Goal: Task Accomplishment & Management: Manage account settings

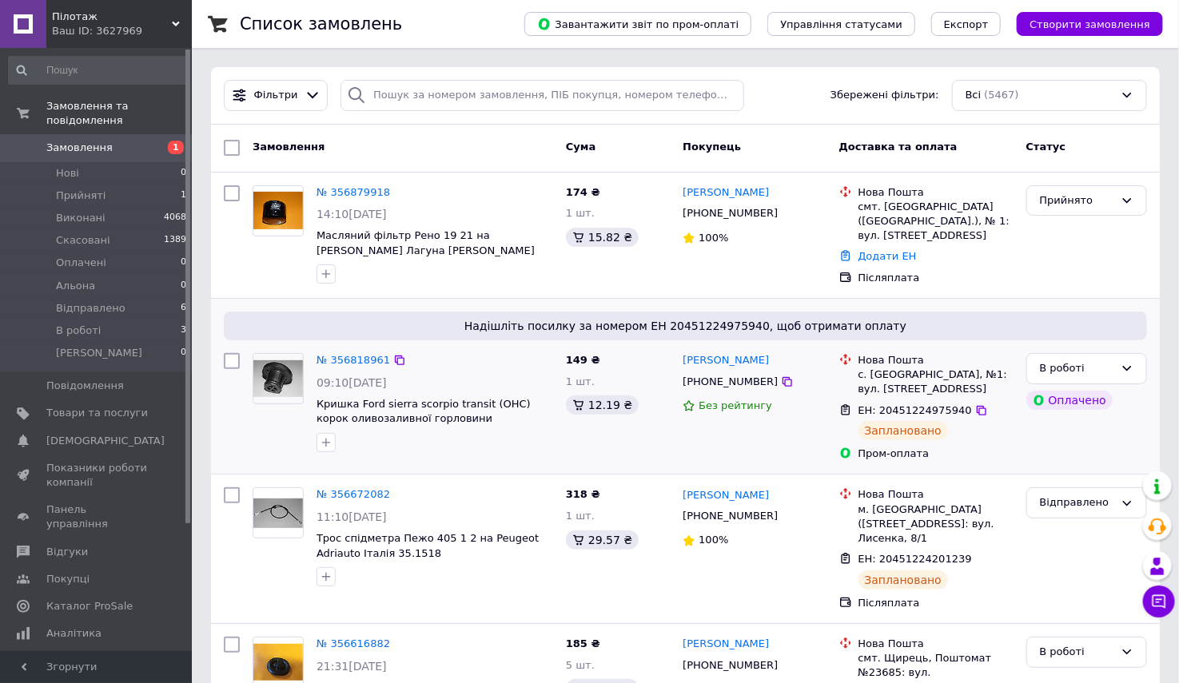
click at [661, 440] on div "149 ₴ 1 шт. 12.19 ₴" at bounding box center [617, 407] width 117 height 121
click at [94, 324] on span "В роботі" at bounding box center [78, 331] width 45 height 14
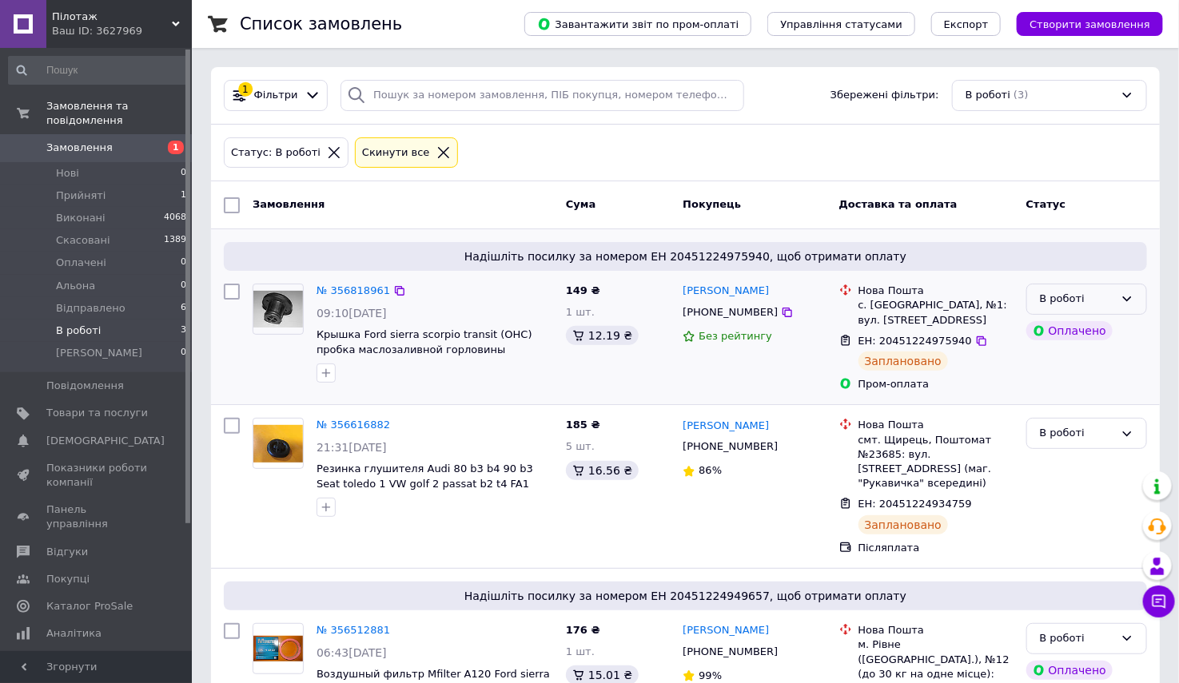
click at [1127, 297] on icon at bounding box center [1126, 299] width 13 height 13
click at [1069, 402] on li "Відправлено" at bounding box center [1086, 407] width 119 height 30
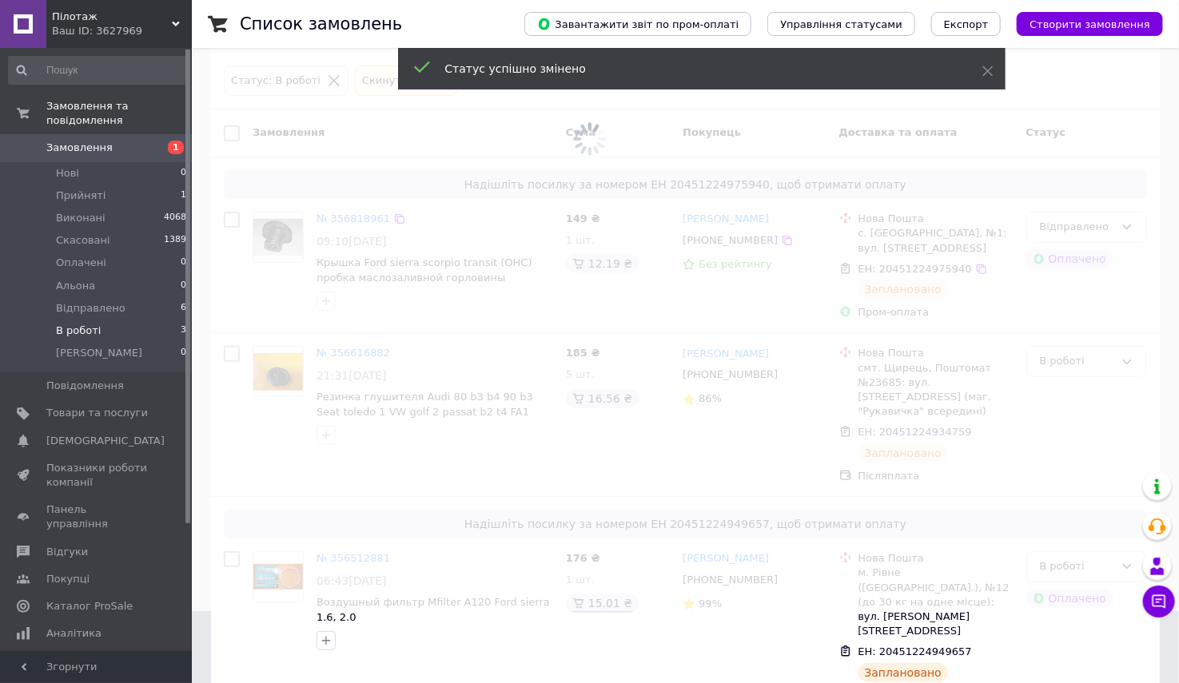
scroll to position [0, 0]
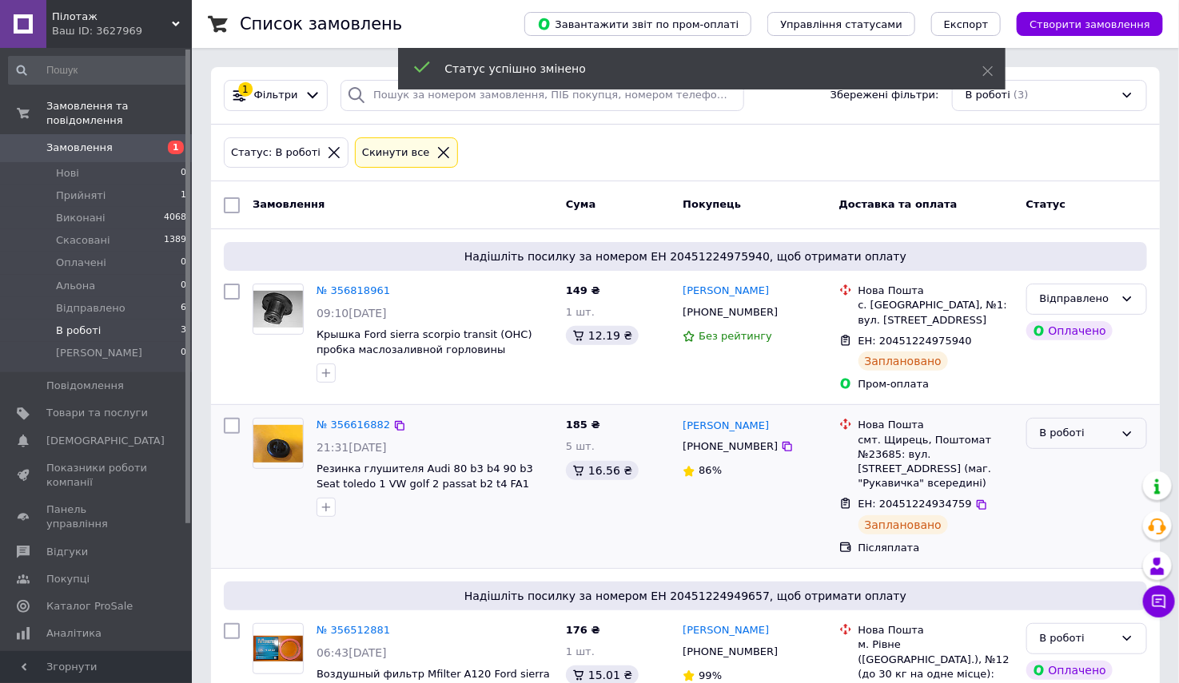
click at [1082, 425] on div "В роботі" at bounding box center [1077, 433] width 74 height 17
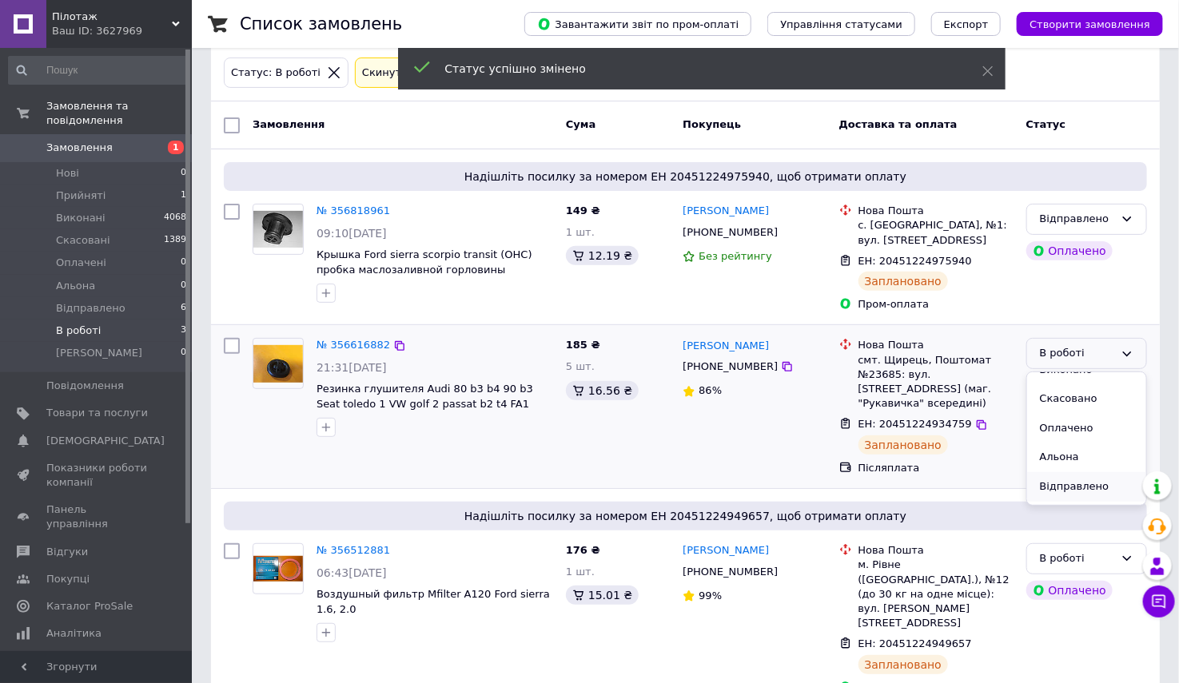
scroll to position [72, 0]
click at [1074, 462] on li "Відправлено" at bounding box center [1086, 462] width 119 height 30
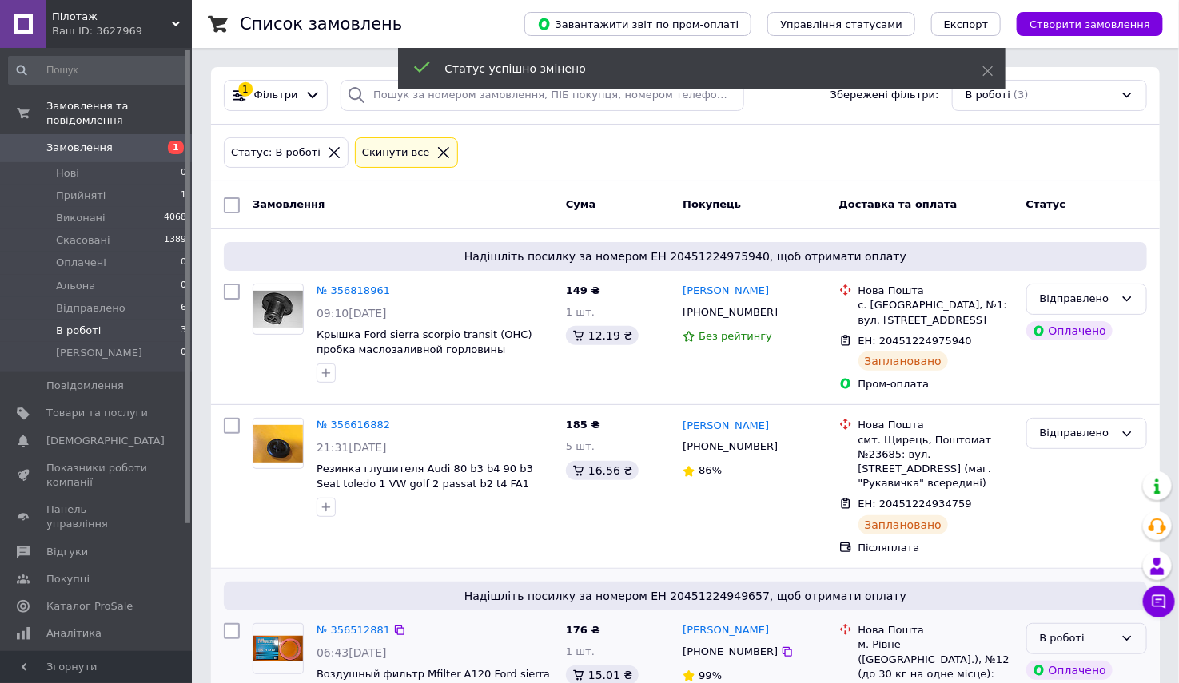
click at [1065, 631] on div "В роботі" at bounding box center [1077, 639] width 74 height 17
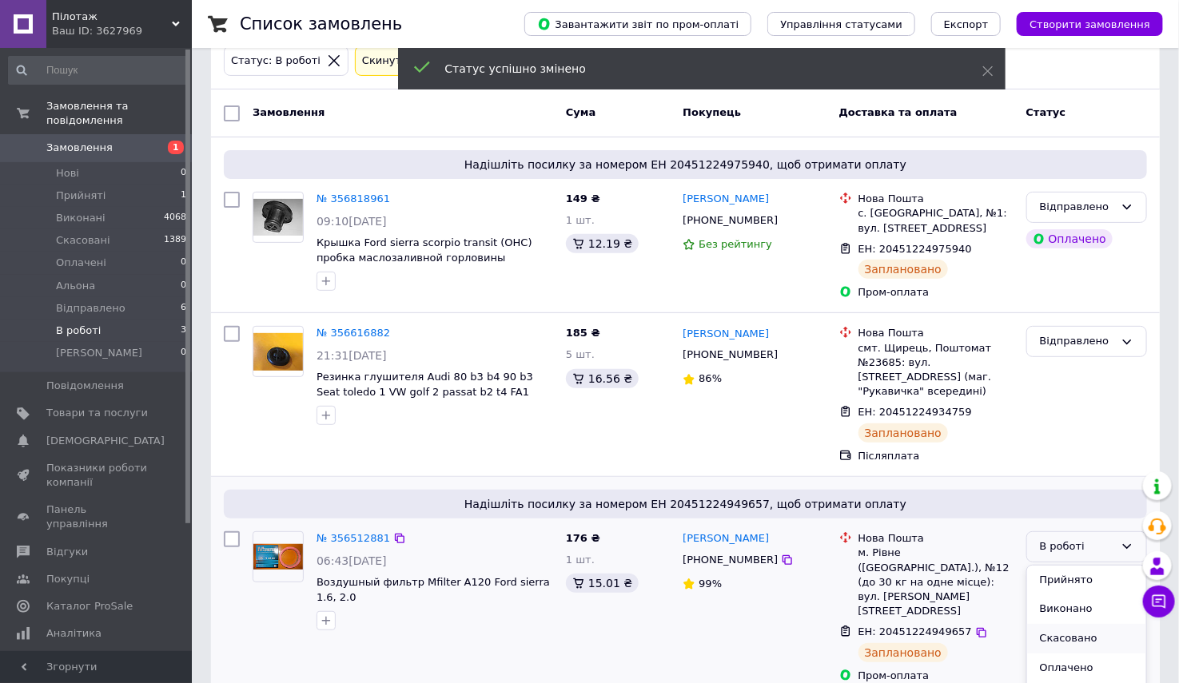
scroll to position [72, 0]
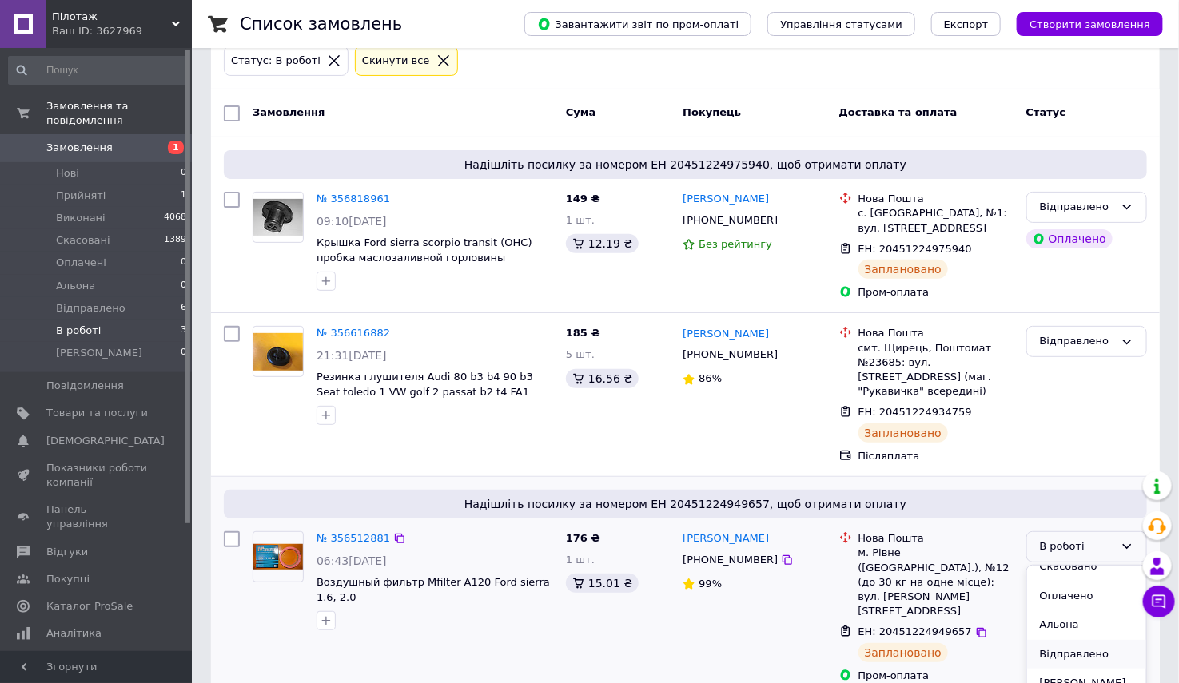
click at [1073, 640] on li "Відправлено" at bounding box center [1086, 655] width 119 height 30
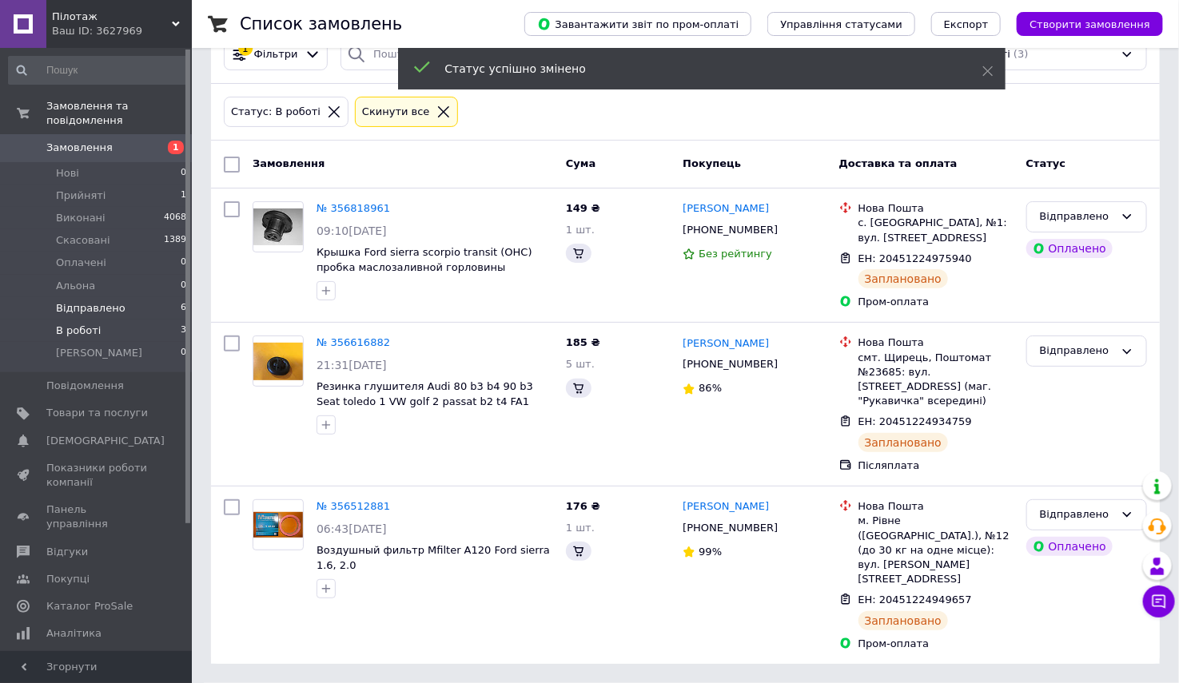
scroll to position [0, 0]
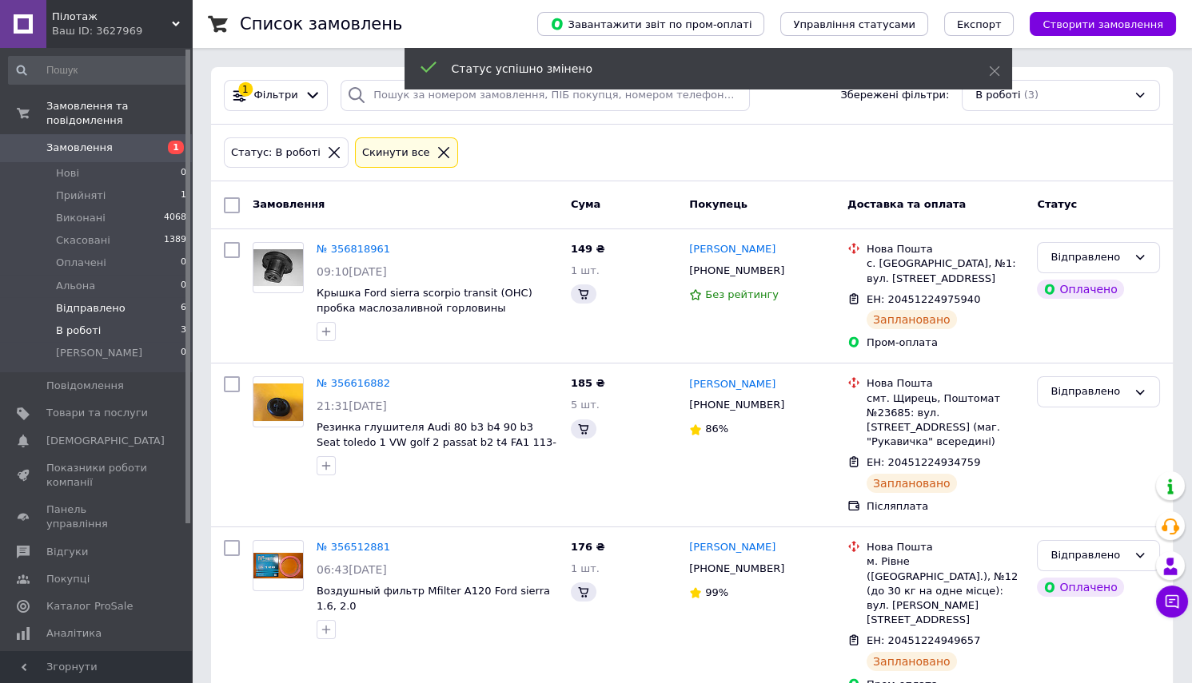
click at [86, 301] on span "Відправлено" at bounding box center [91, 308] width 70 height 14
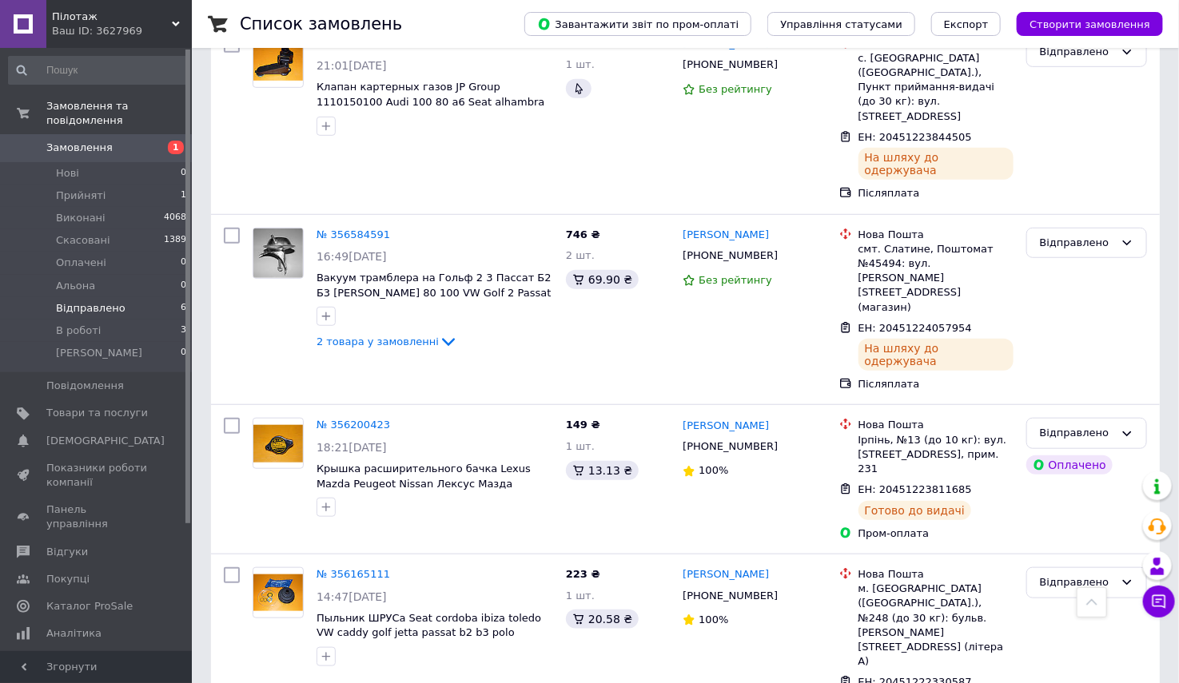
scroll to position [445, 0]
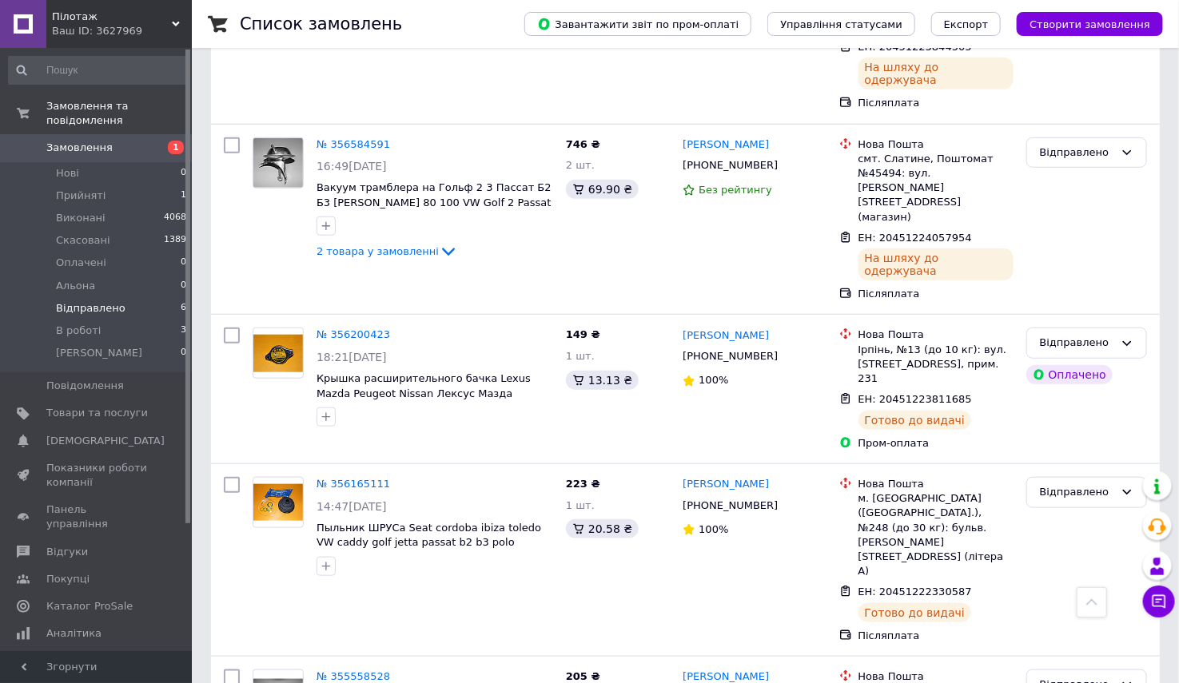
click at [90, 141] on link "Замовлення 1" at bounding box center [98, 147] width 196 height 27
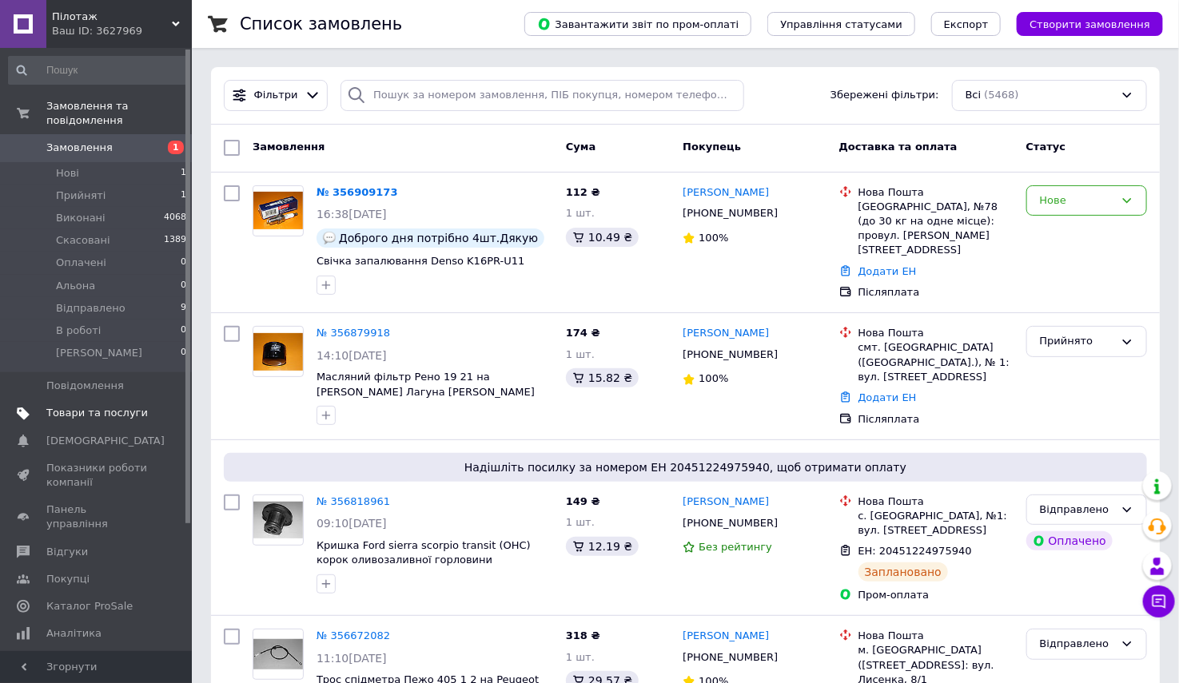
click at [94, 406] on span "Товари та послуги" at bounding box center [96, 413] width 101 height 14
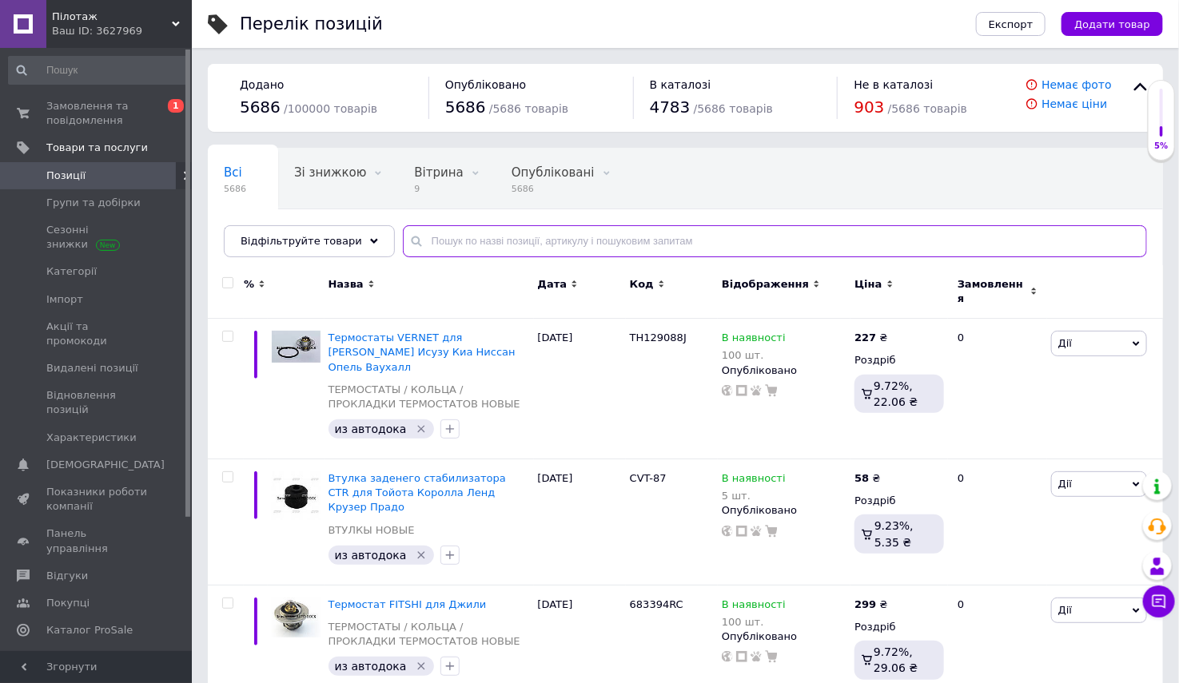
click at [583, 244] on input "text" at bounding box center [775, 241] width 744 height 32
paste input "632410"
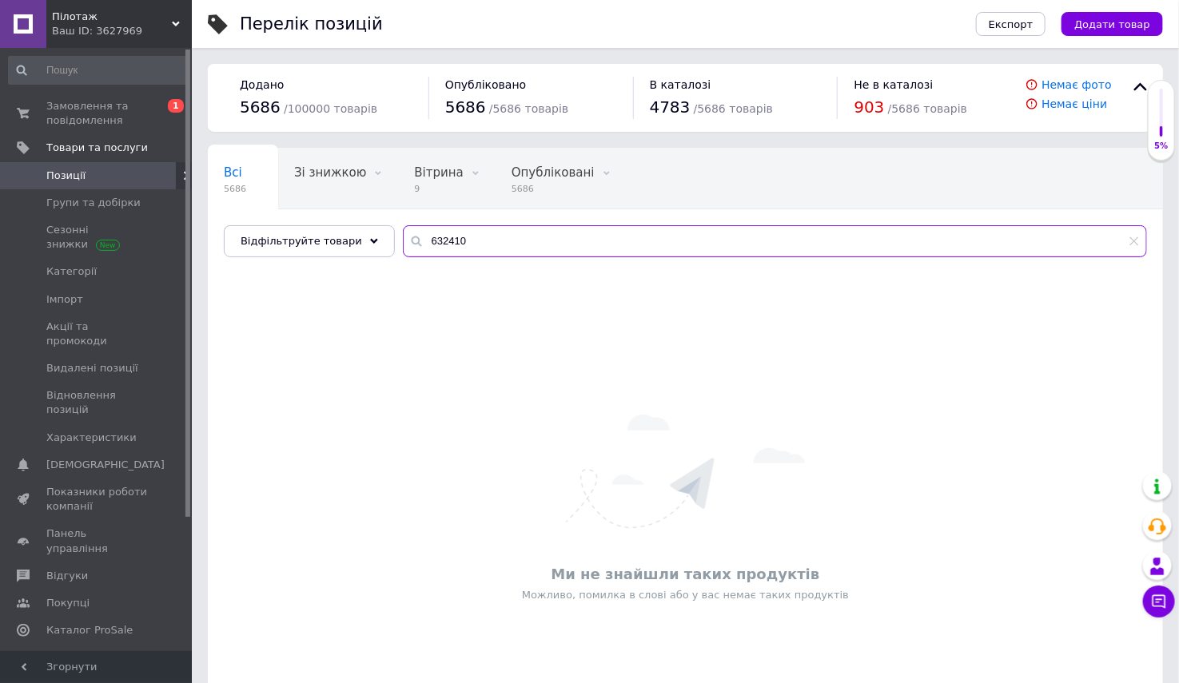
click at [471, 236] on input "632410" at bounding box center [775, 241] width 744 height 32
paste input "458"
type input "645810"
click at [117, 112] on span "Замовлення та повідомлення" at bounding box center [96, 113] width 101 height 29
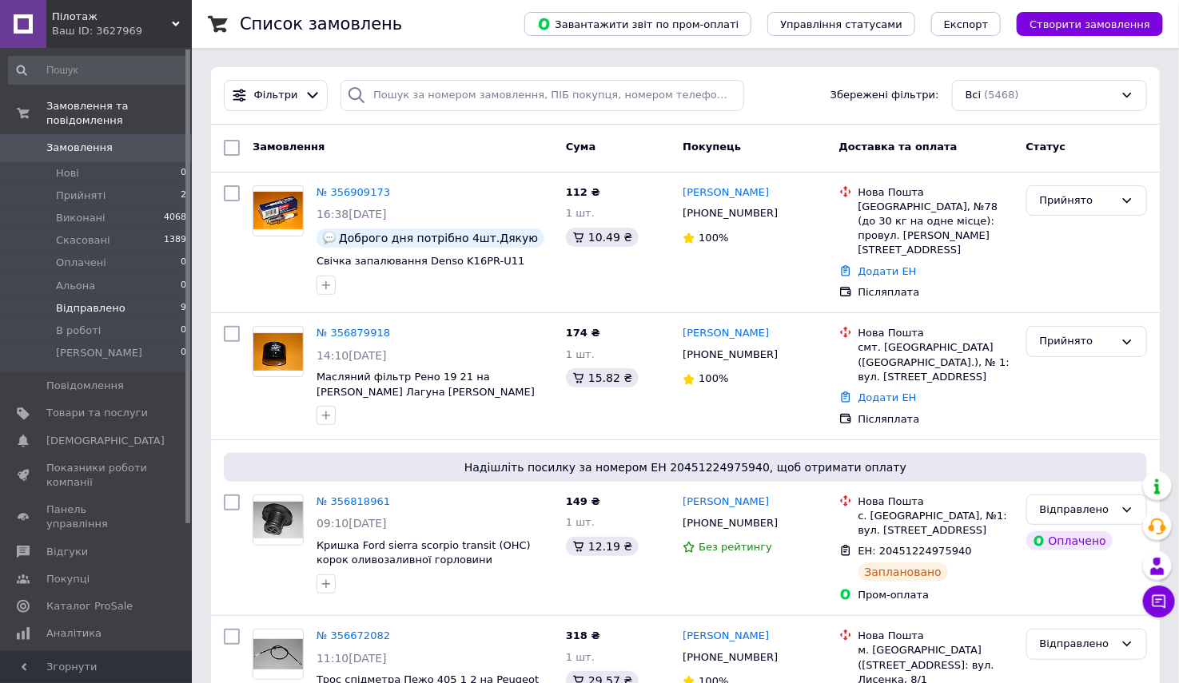
click at [92, 301] on span "Відправлено" at bounding box center [91, 308] width 70 height 14
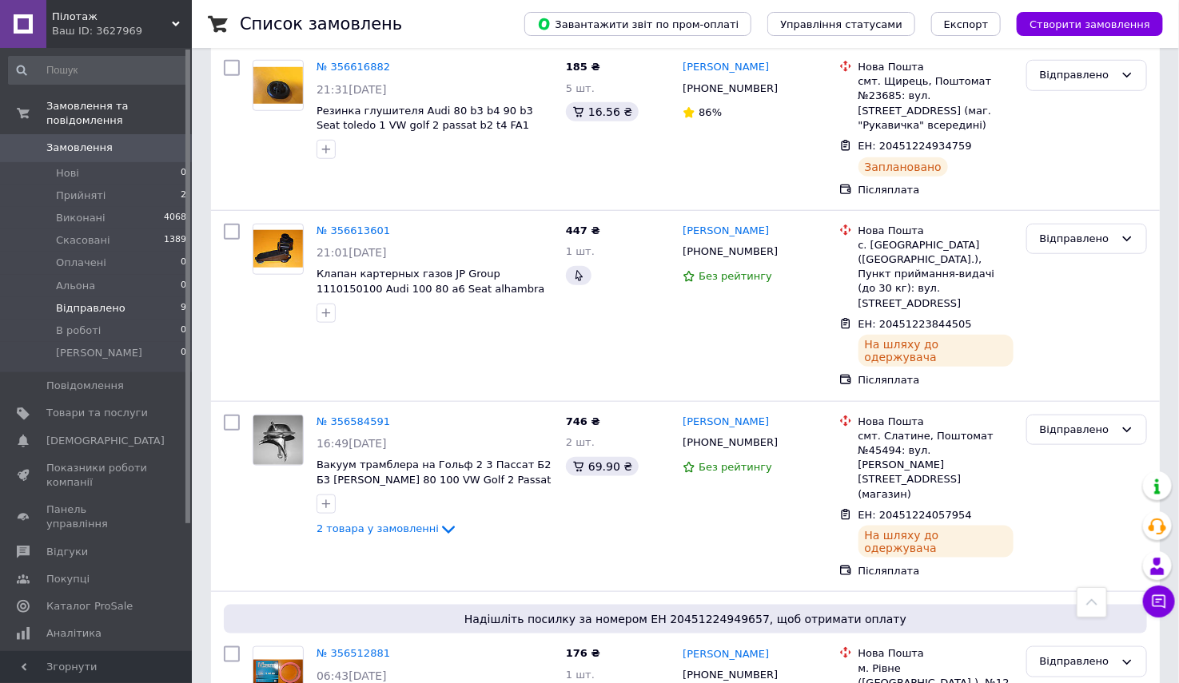
scroll to position [961, 0]
